Goal: Task Accomplishment & Management: Use online tool/utility

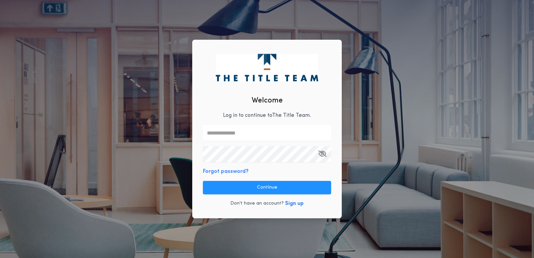
drag, startPoint x: 235, startPoint y: 132, endPoint x: 234, endPoint y: 138, distance: 5.4
click at [234, 136] on input "text" at bounding box center [267, 133] width 128 height 16
type input "**********"
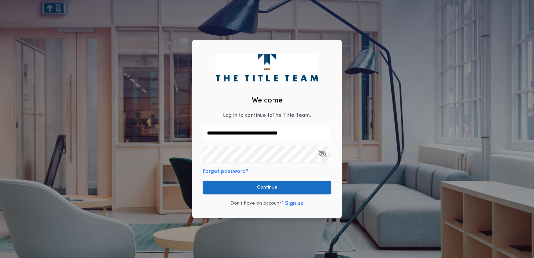
click at [277, 186] on button "Continue" at bounding box center [267, 187] width 128 height 13
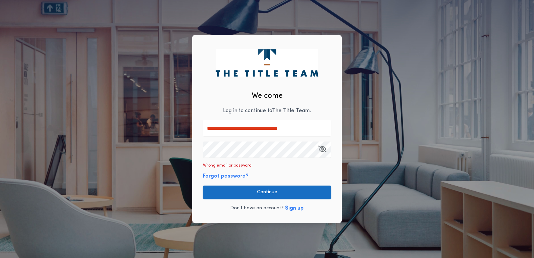
click at [264, 191] on button "Continue" at bounding box center [267, 192] width 128 height 13
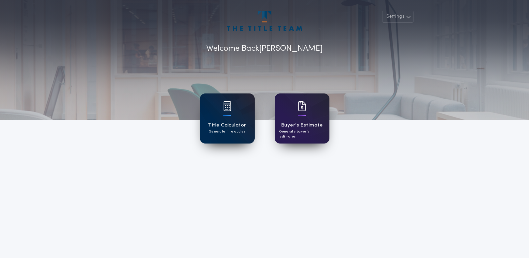
click at [223, 116] on div "Title Calculator Generate title quotes" at bounding box center [227, 118] width 55 height 50
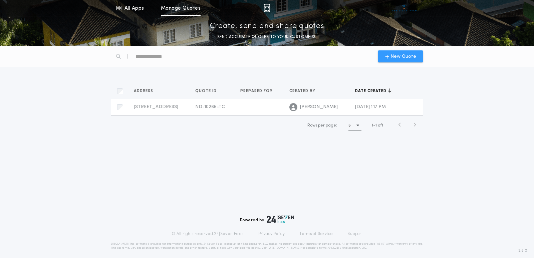
click at [388, 58] on icon "button" at bounding box center [387, 56] width 4 height 5
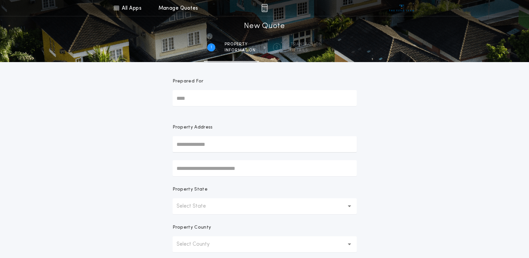
scroll to position [67, 0]
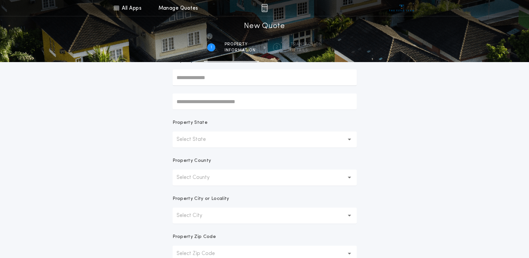
click at [362, 137] on form "Prepared For Property Address Property State Select State Property County Selec…" at bounding box center [265, 142] width 200 height 294
click at [351, 141] on button "Select State" at bounding box center [265, 140] width 184 height 16
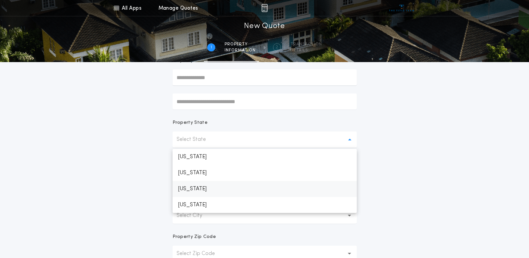
click at [205, 188] on p "[US_STATE]" at bounding box center [265, 189] width 184 height 16
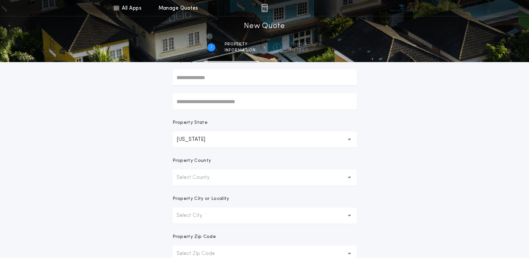
scroll to position [134, 0]
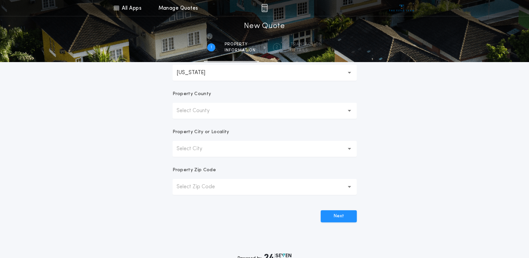
click at [205, 111] on p "Select County" at bounding box center [199, 111] width 44 height 8
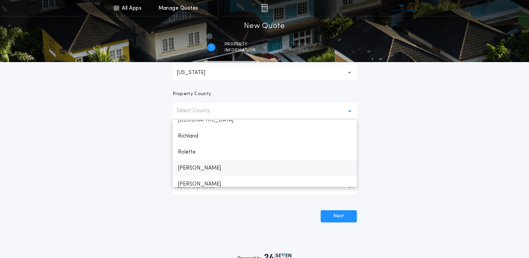
scroll to position [668, 0]
click at [187, 166] on p "[PERSON_NAME]" at bounding box center [265, 166] width 184 height 16
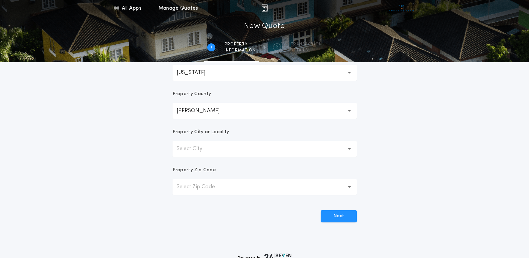
click at [199, 149] on p "Select City" at bounding box center [195, 149] width 36 height 8
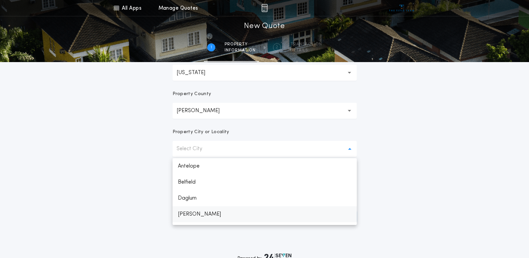
click at [193, 212] on p "[PERSON_NAME]" at bounding box center [265, 214] width 184 height 16
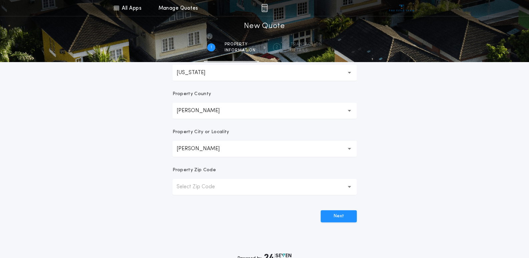
click at [207, 188] on p "Select Zip Code" at bounding box center [201, 187] width 49 height 8
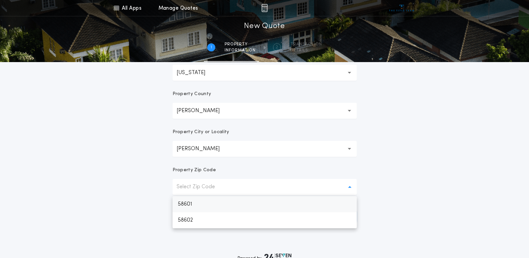
click at [196, 201] on p "58601" at bounding box center [265, 204] width 184 height 16
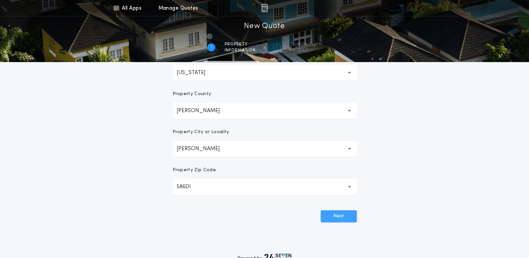
click at [335, 220] on button "Next" at bounding box center [339, 216] width 36 height 12
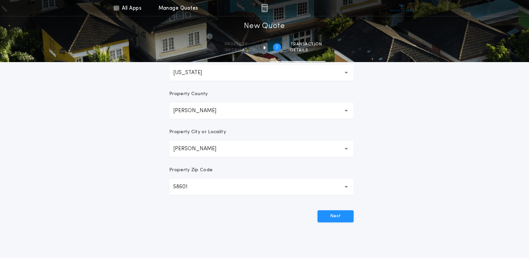
scroll to position [0, 0]
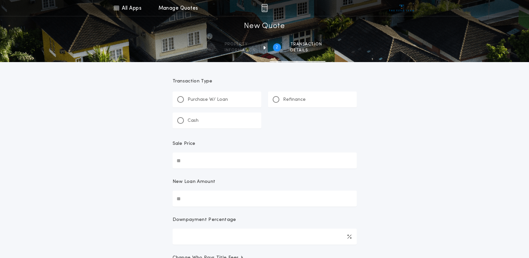
click at [188, 121] on p "Cash" at bounding box center [193, 120] width 11 height 7
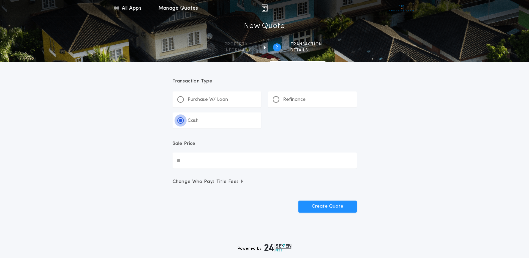
click at [179, 119] on div at bounding box center [180, 120] width 3 height 3
click at [275, 97] on div at bounding box center [276, 99] width 7 height 7
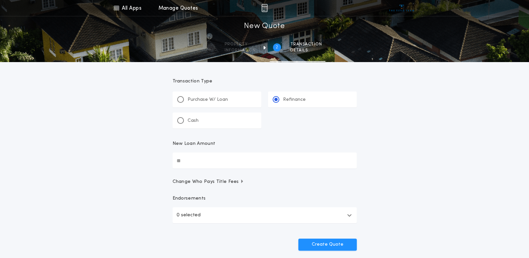
click at [201, 161] on input "New Loan Amount" at bounding box center [265, 161] width 184 height 16
type input "********"
click at [325, 215] on button "0 selected" at bounding box center [265, 215] width 184 height 16
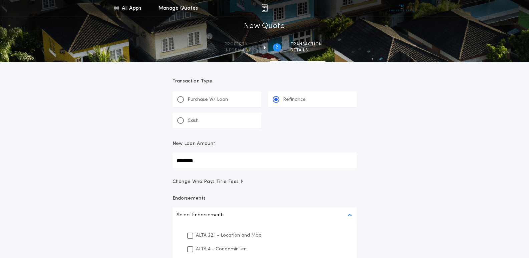
scroll to position [67, 0]
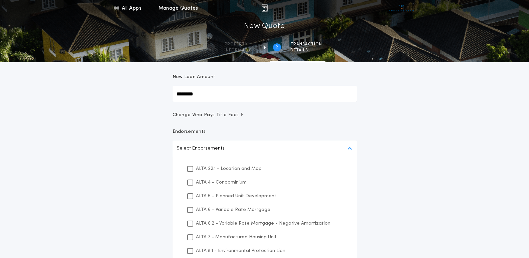
click at [348, 148] on icon "button" at bounding box center [349, 148] width 5 height 5
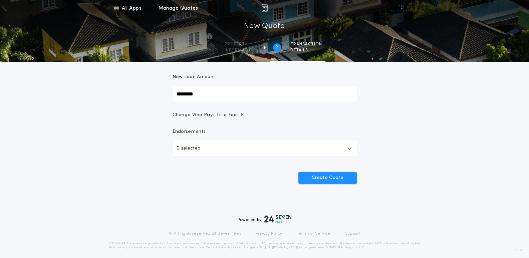
scroll to position [72, 0]
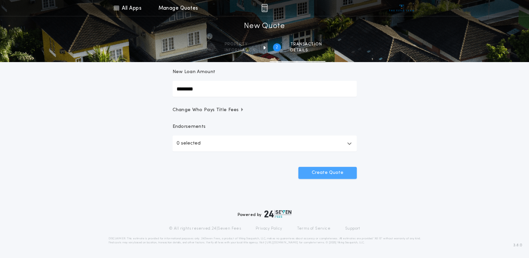
click at [332, 174] on button "Create Quote" at bounding box center [327, 173] width 58 height 12
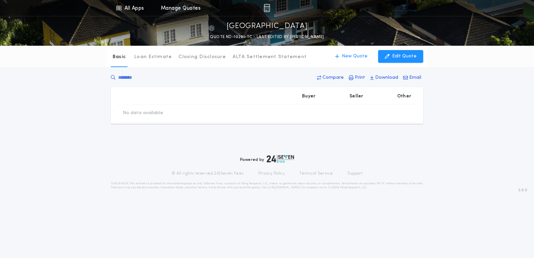
type input "********"
